Goal: Task Accomplishment & Management: Use online tool/utility

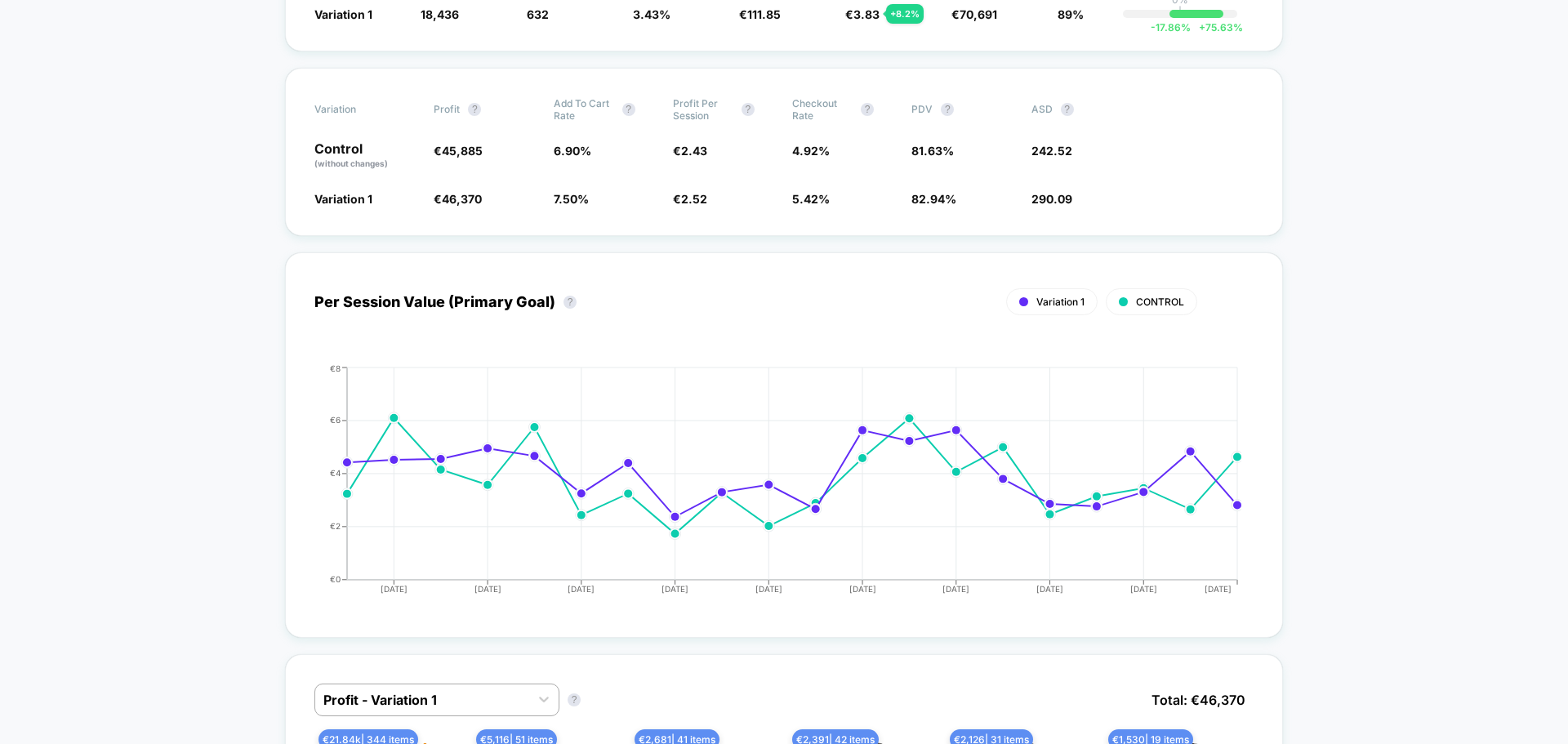
scroll to position [163, 0]
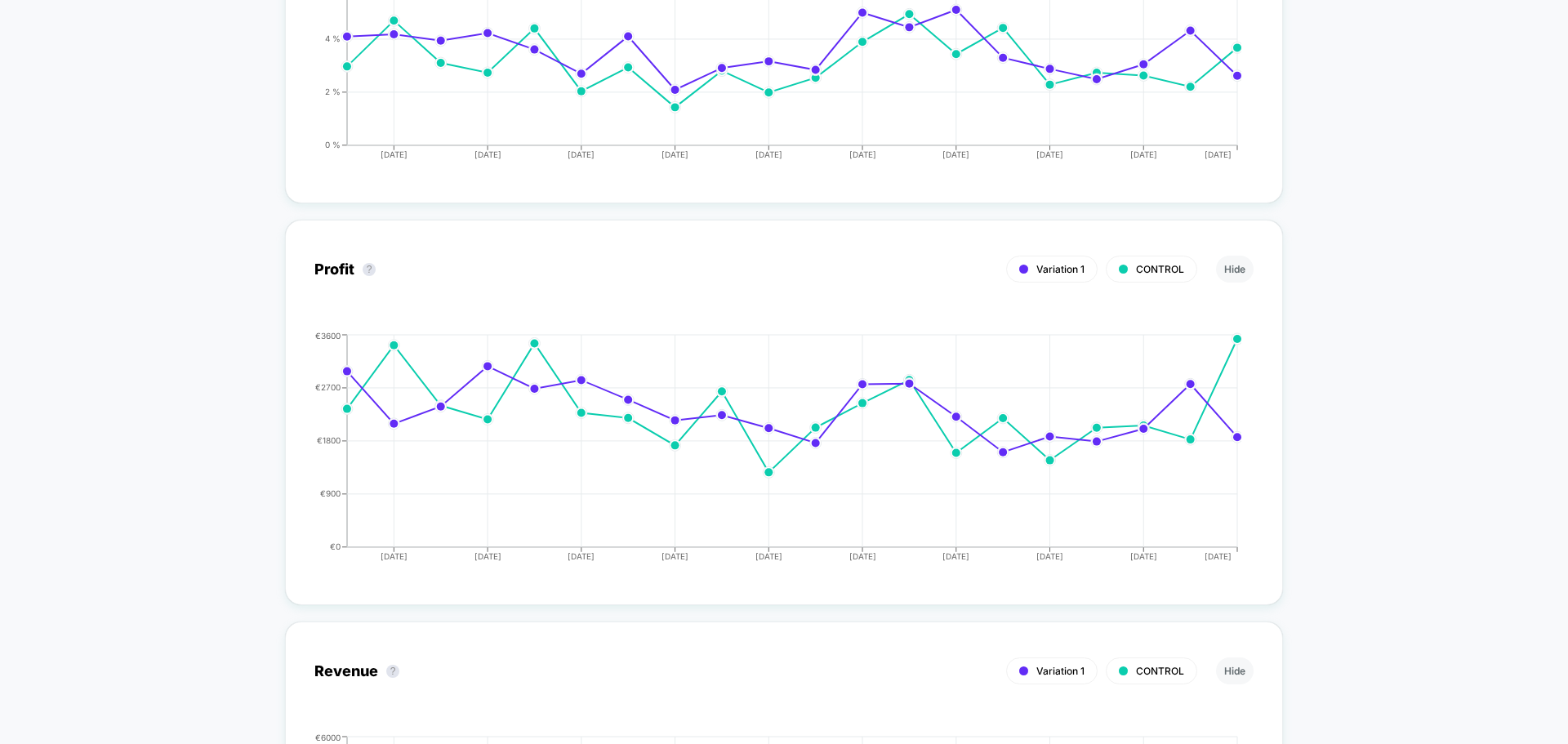
scroll to position [1796, 0]
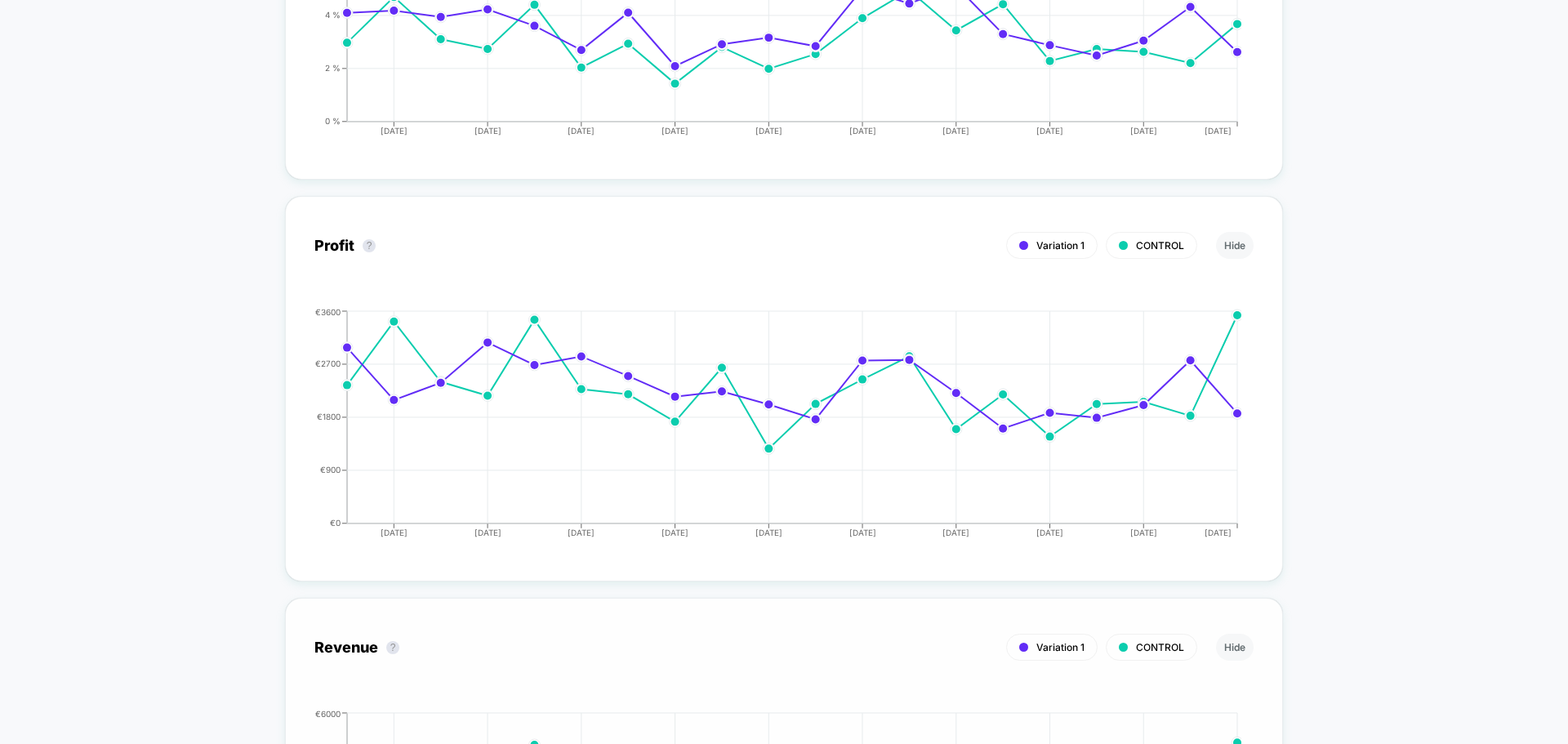
click at [748, 629] on div "Revenue ? Variation 1 CONTROL Hide" at bounding box center [784, 647] width 939 height 41
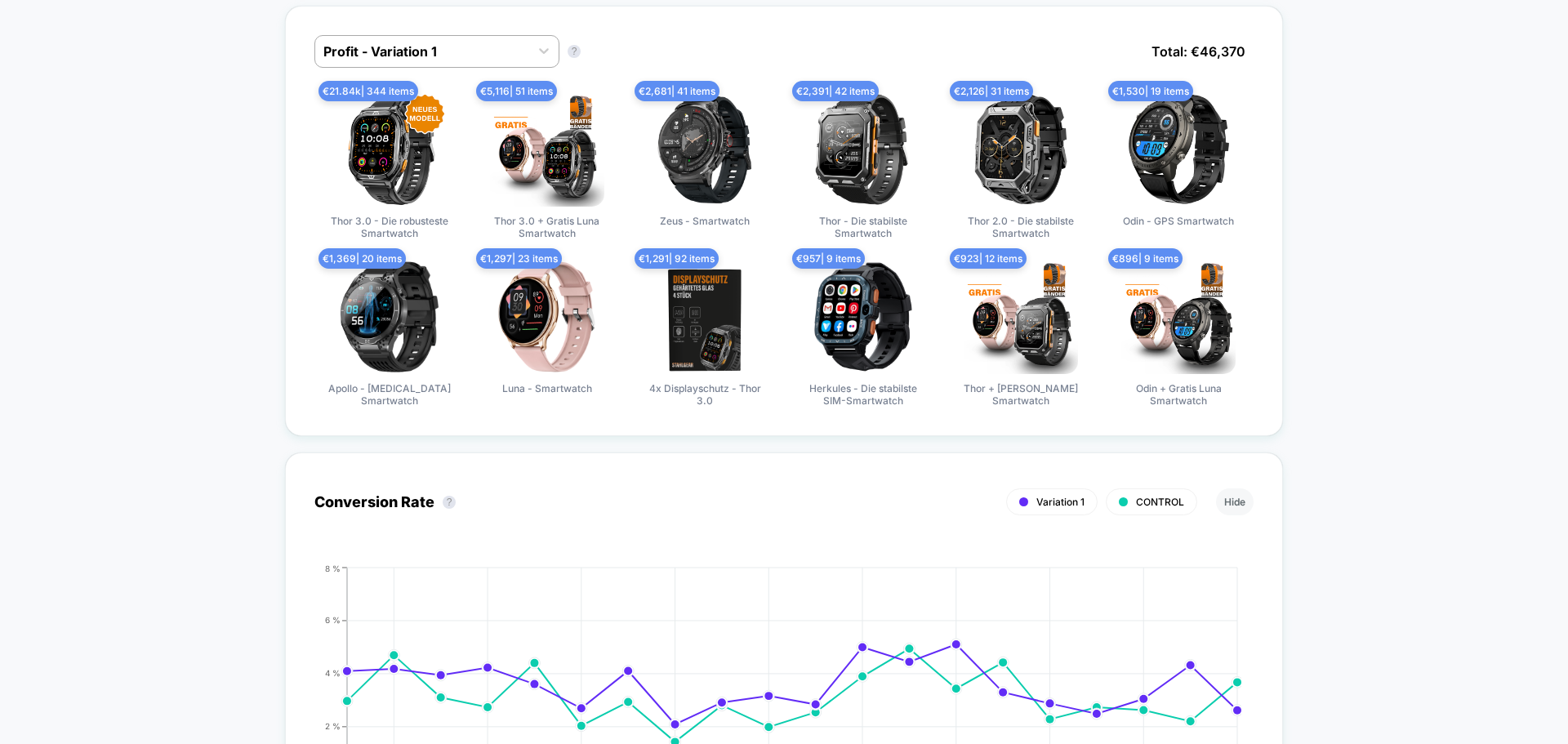
scroll to position [0, 0]
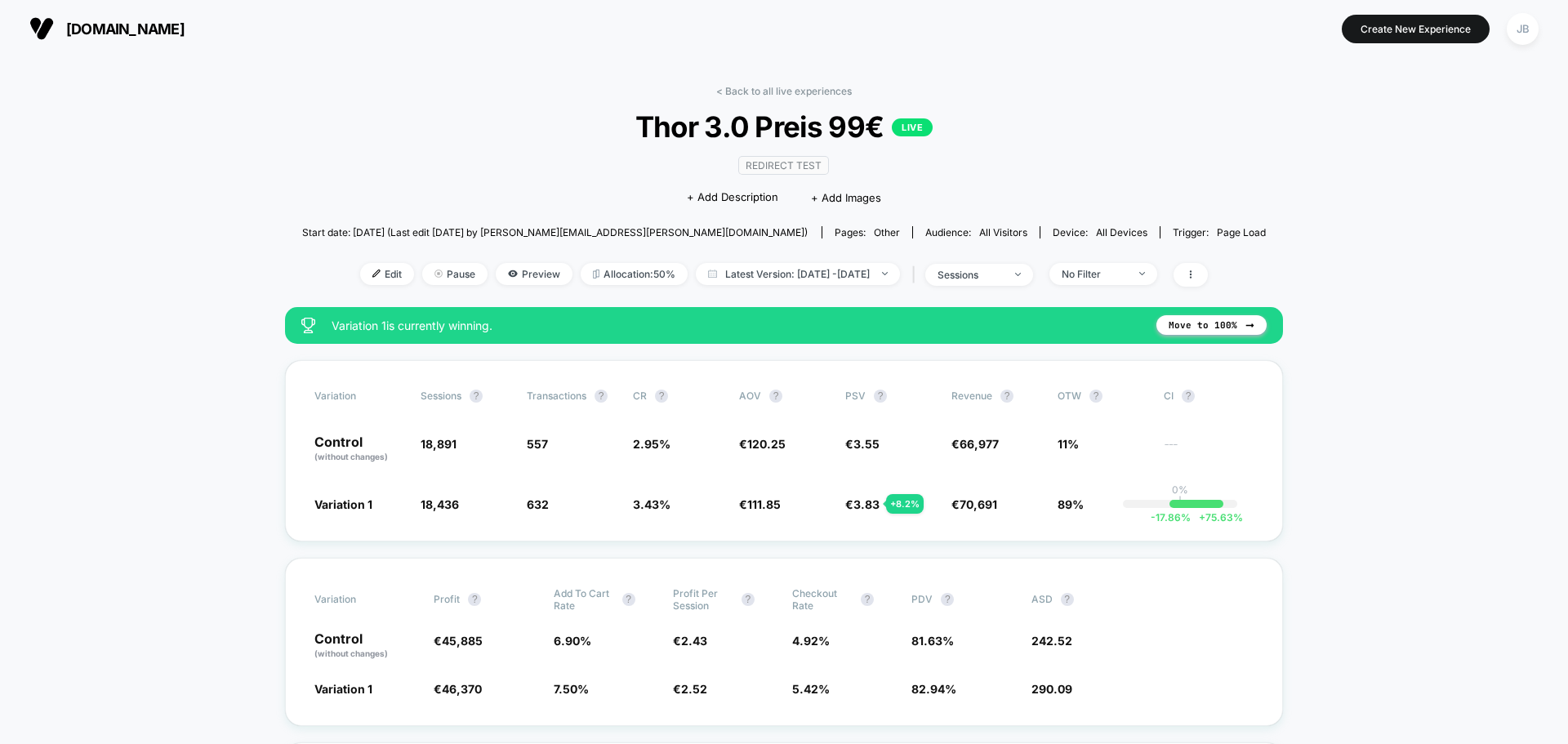
drag, startPoint x: 253, startPoint y: 587, endPoint x: 235, endPoint y: 298, distance: 289.6
click at [286, 451] on div "Variation Sessions ? Transactions ? CR ? AOV ? PSV ? Revenue ? OTW ? CI ? Contr…" at bounding box center [784, 451] width 998 height 181
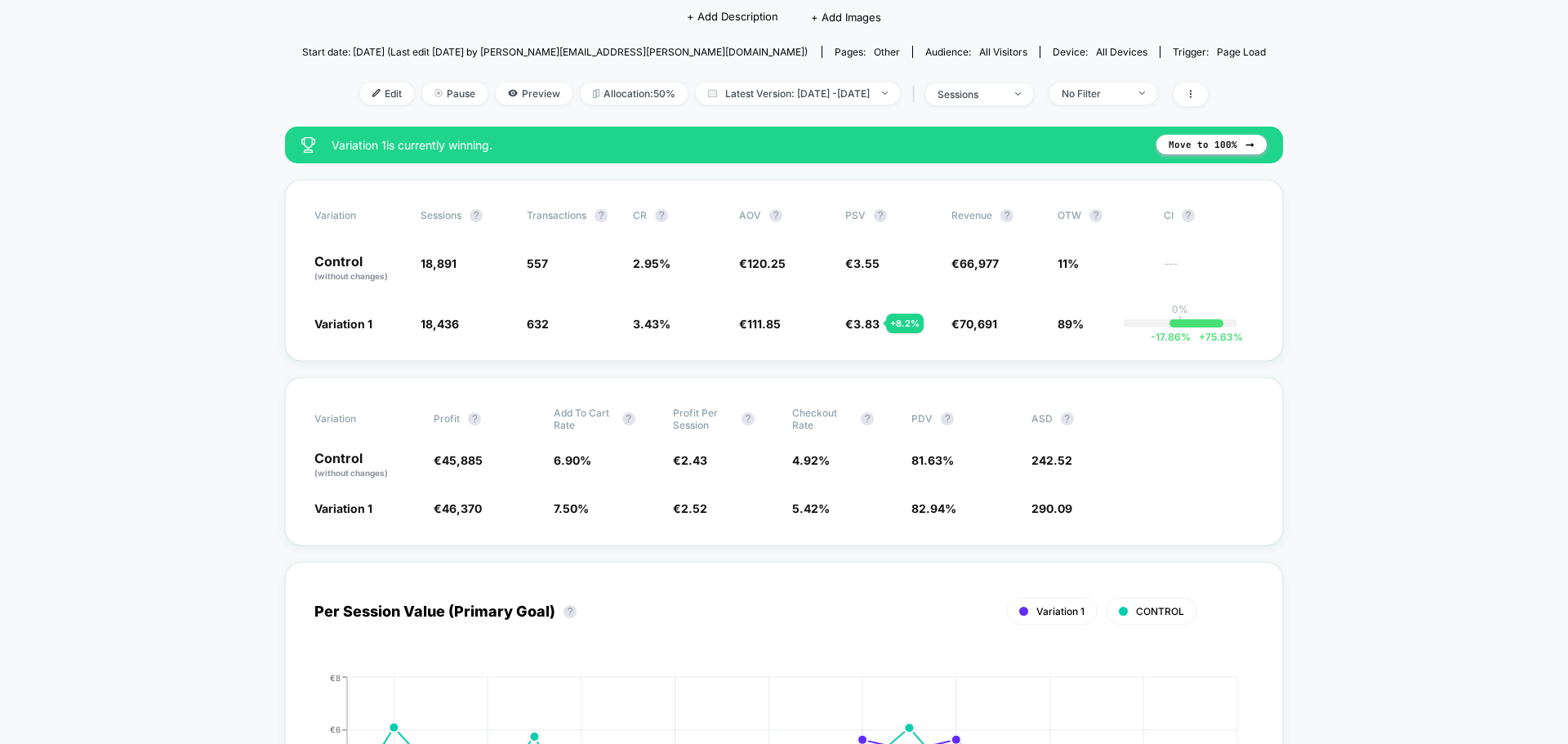
scroll to position [245, 0]
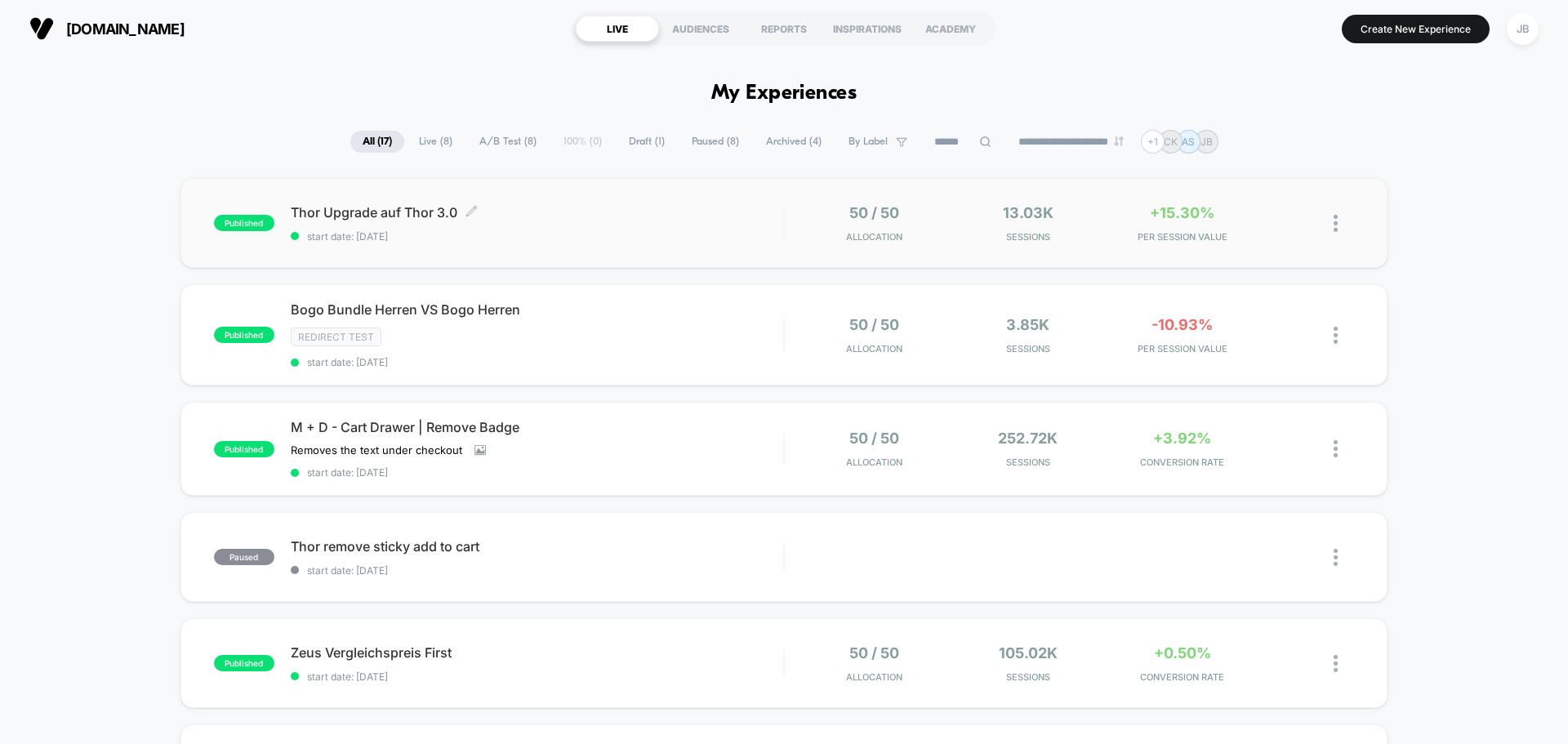
click at [572, 211] on span "Thor Upgrade auf Thor 3.0 Click to edit experience details" at bounding box center [537, 211] width 492 height 16
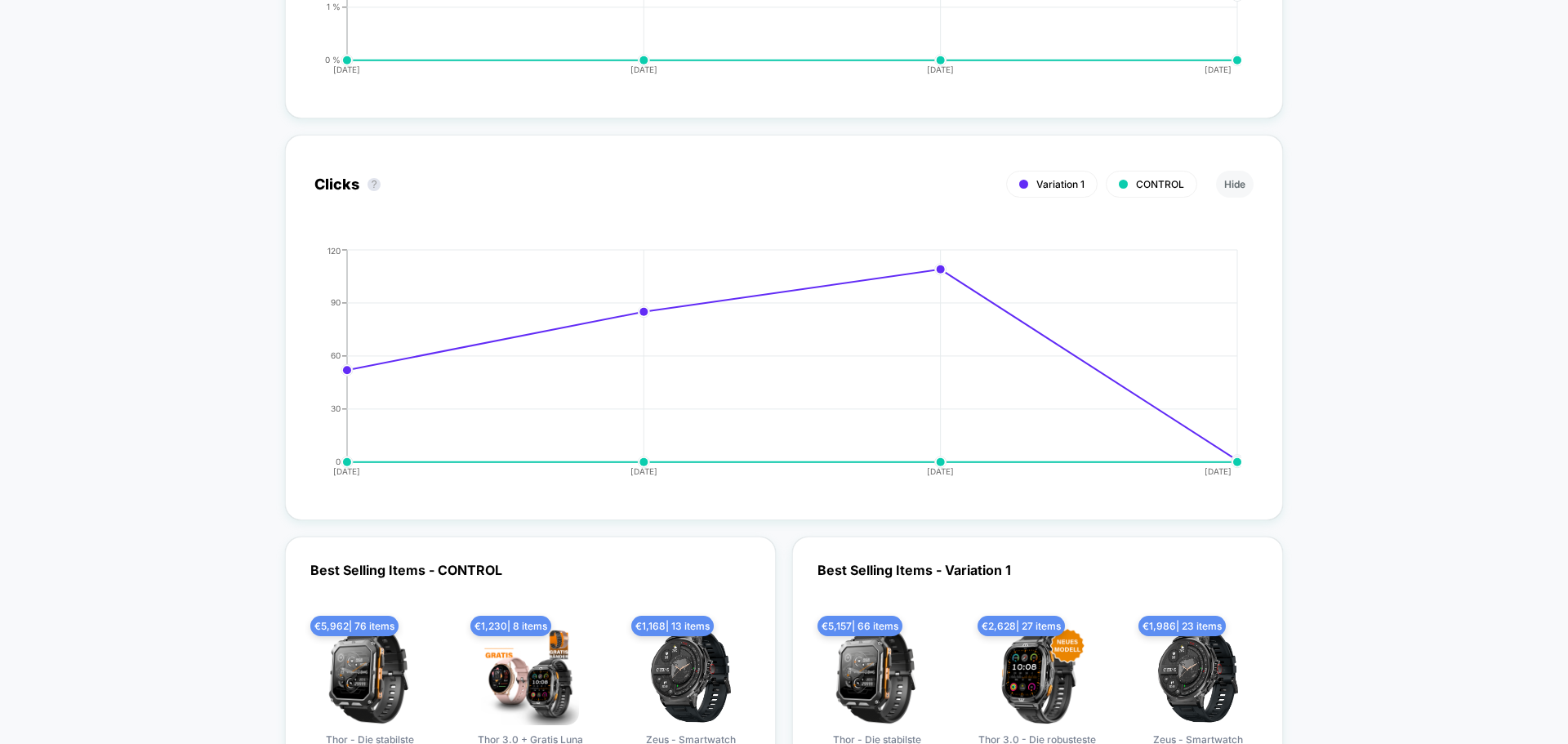
scroll to position [2939, 0]
